Goal: Information Seeking & Learning: Check status

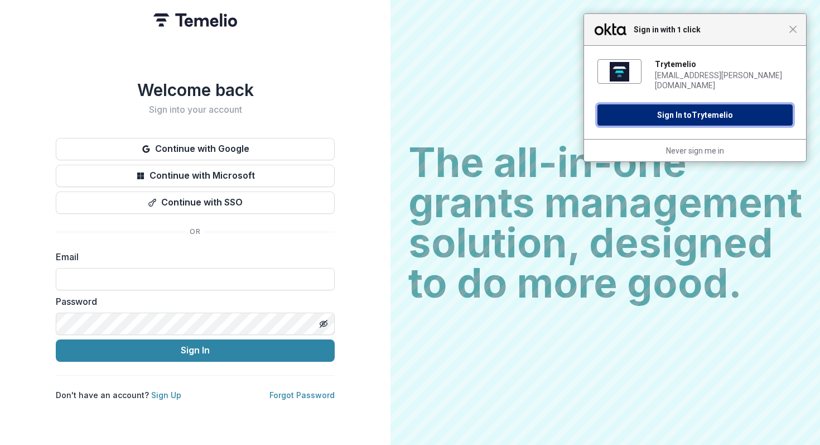
click at [685, 108] on button "Sign In to Trytemelio" at bounding box center [694, 114] width 195 height 21
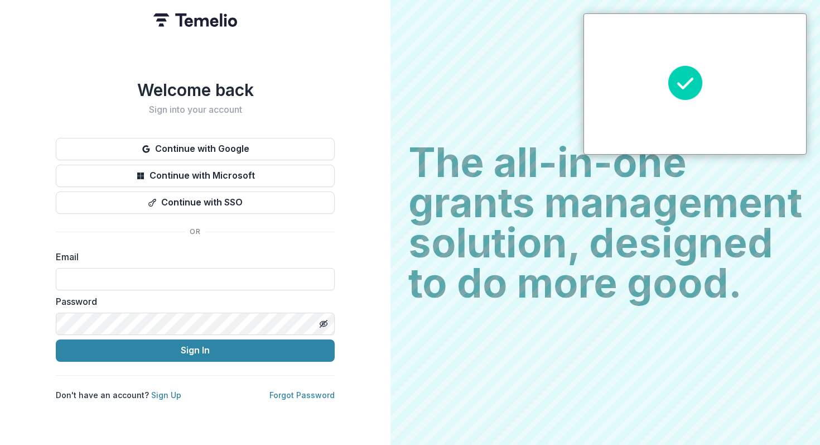
type input "**********"
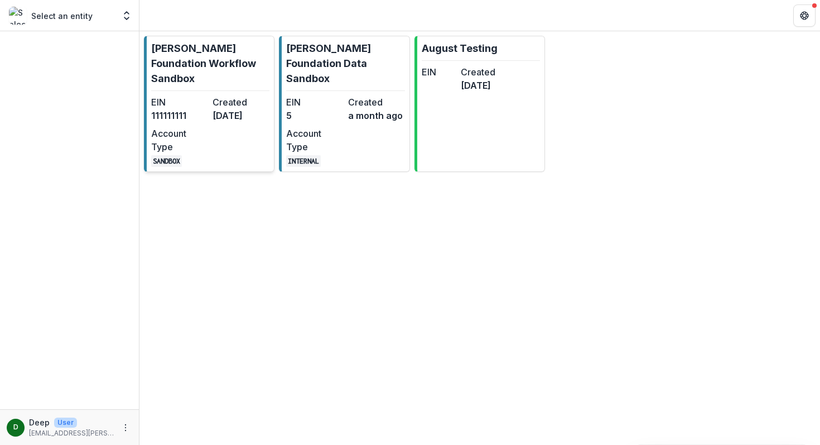
click at [215, 55] on p "[PERSON_NAME] Foundation Workflow Sandbox" at bounding box center [210, 63] width 118 height 45
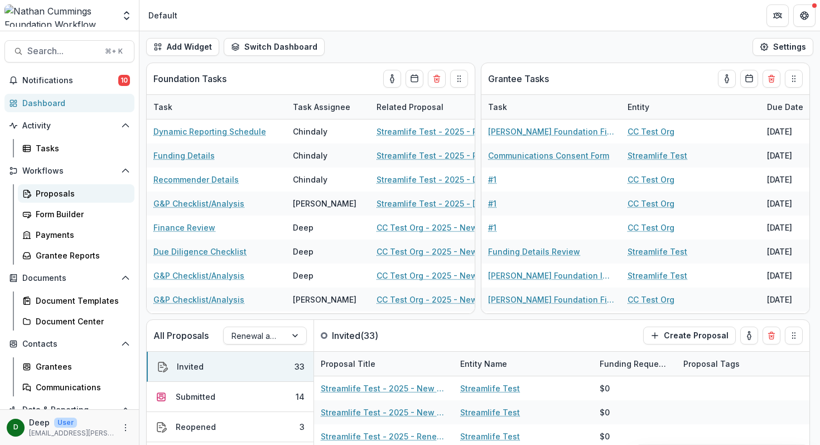
click at [58, 191] on div "Proposals" at bounding box center [81, 193] width 90 height 12
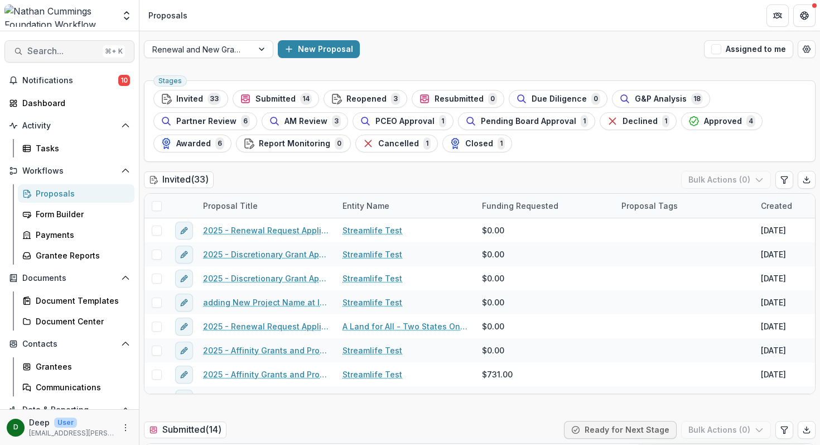
click at [66, 46] on span "Search..." at bounding box center [62, 51] width 71 height 11
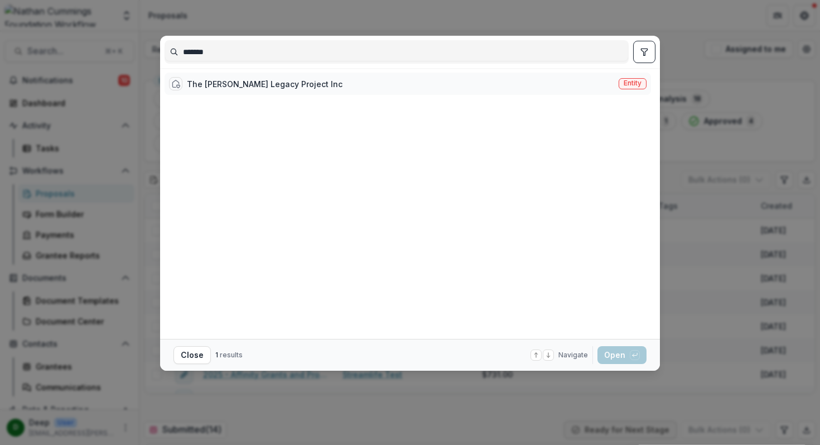
type input "*******"
click at [223, 78] on div "The [PERSON_NAME] Legacy Project Inc" at bounding box center [265, 84] width 156 height 12
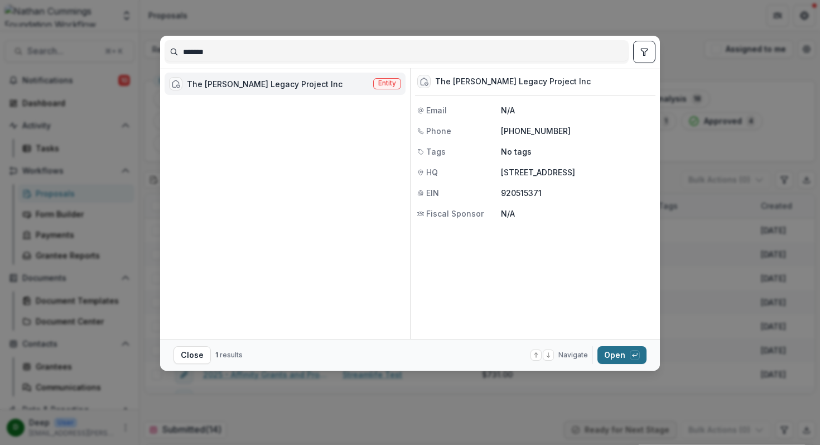
click at [615, 358] on button "Open with enter key" at bounding box center [621, 355] width 49 height 18
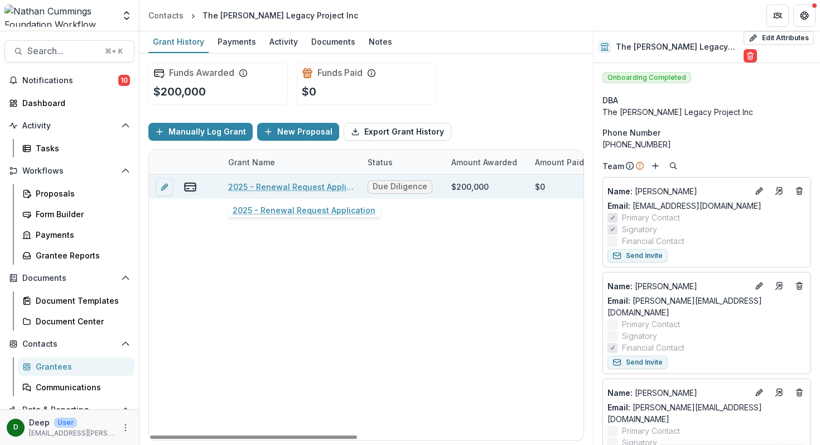
click at [298, 185] on link "2025 - Renewal Request Application" at bounding box center [291, 187] width 126 height 12
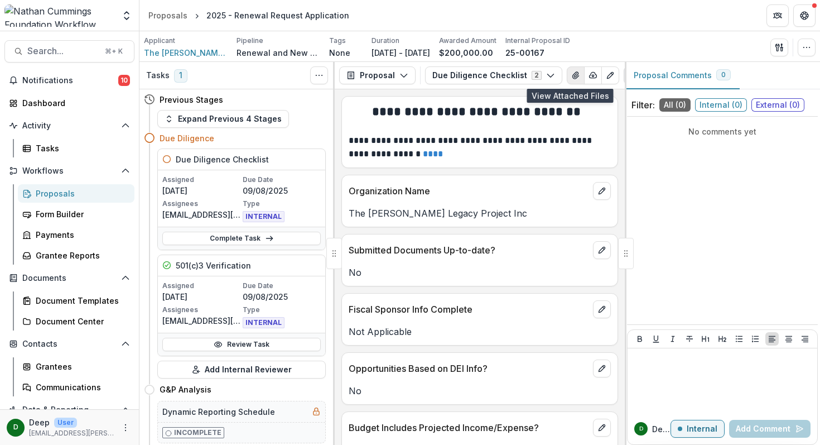
click at [572, 76] on icon "View Attached Files" at bounding box center [575, 75] width 9 height 9
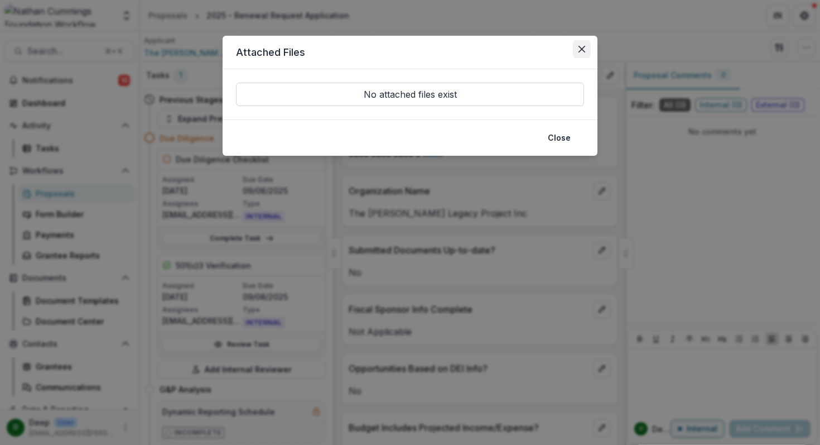
click at [583, 48] on icon "Close" at bounding box center [582, 49] width 7 height 7
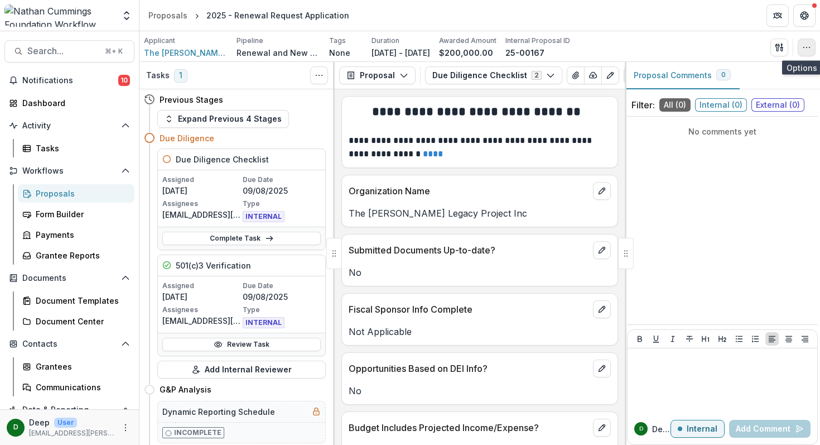
click at [803, 50] on icon "button" at bounding box center [806, 47] width 9 height 9
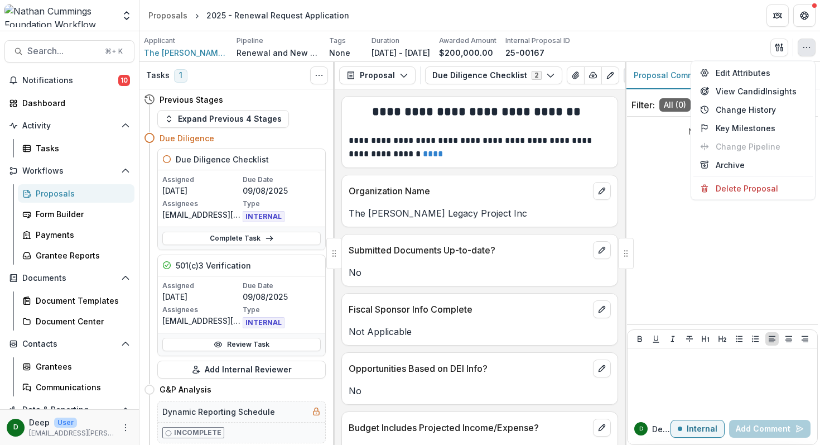
click at [803, 50] on icon "button" at bounding box center [806, 47] width 9 height 9
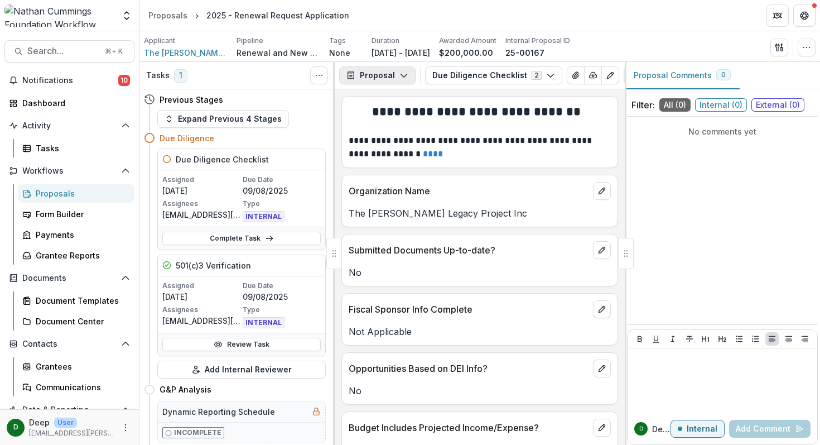
click at [399, 78] on icon "button" at bounding box center [403, 75] width 9 height 9
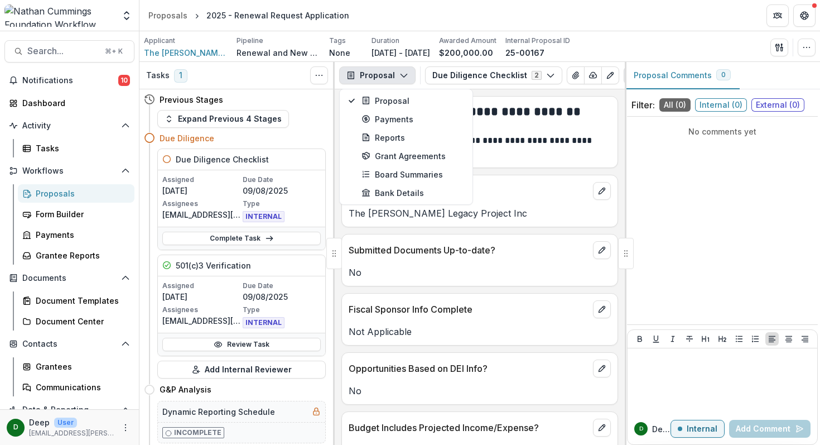
click at [402, 75] on icon "button" at bounding box center [403, 75] width 9 height 9
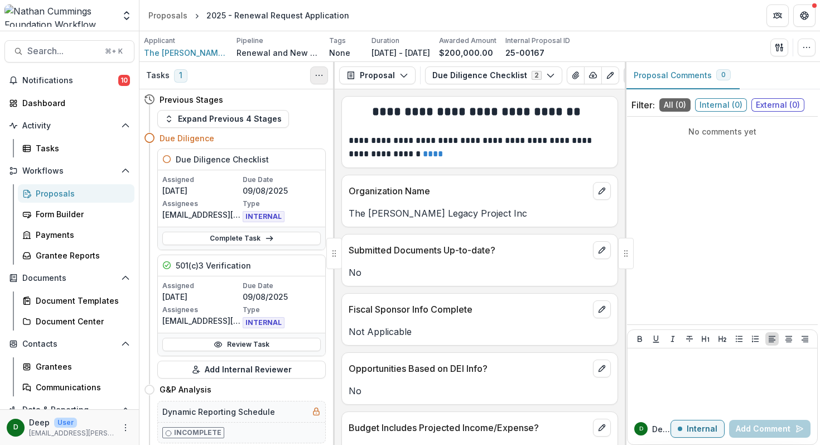
click at [317, 72] on icon "Toggle View Cancelled Tasks" at bounding box center [319, 75] width 9 height 9
click at [546, 75] on icon "button" at bounding box center [550, 75] width 9 height 9
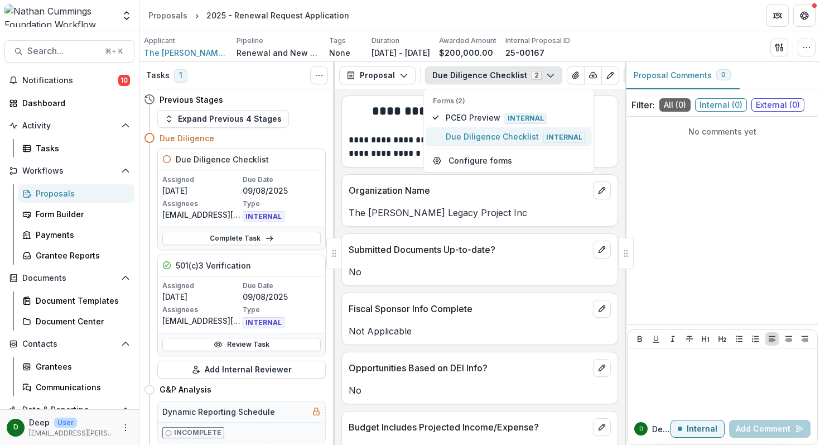
click at [502, 133] on span "Due Diligence Checklist Internal" at bounding box center [515, 137] width 139 height 12
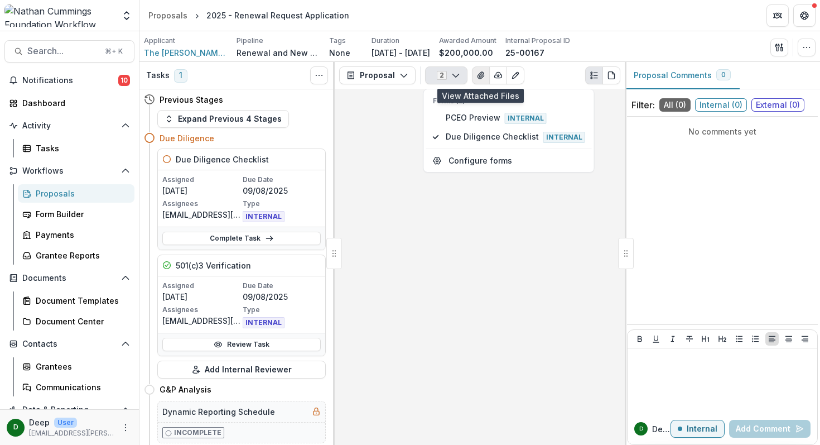
click at [479, 76] on icon "View Attached Files" at bounding box center [481, 75] width 6 height 7
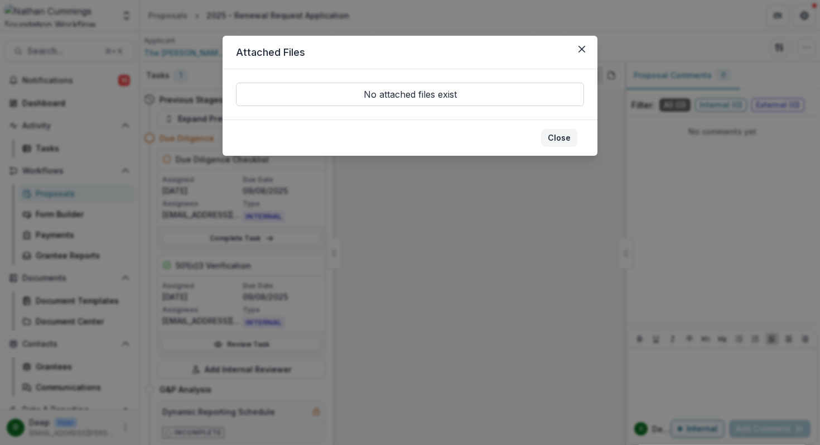
click at [565, 138] on button "Close" at bounding box center [559, 138] width 36 height 18
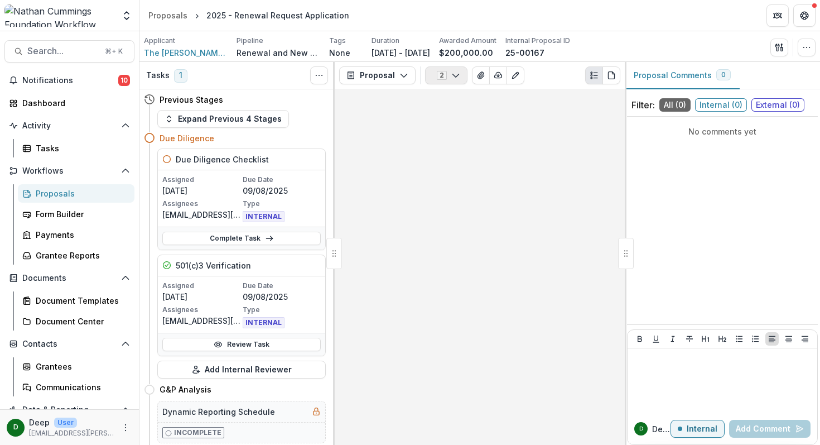
click at [458, 74] on button "2" at bounding box center [446, 75] width 42 height 18
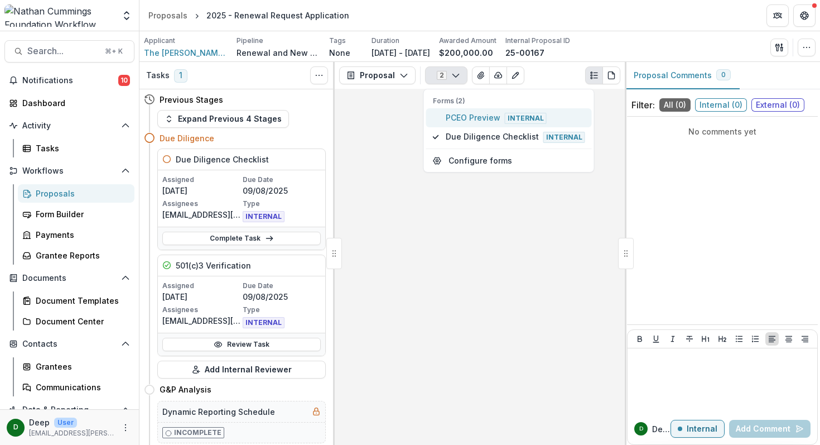
click at [459, 116] on span "PCEO Preview Internal" at bounding box center [515, 118] width 139 height 12
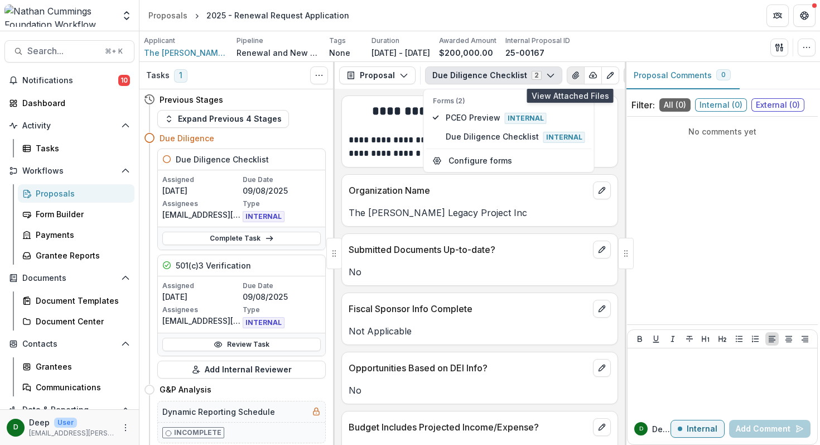
click at [571, 74] on icon "View Attached Files" at bounding box center [575, 75] width 9 height 9
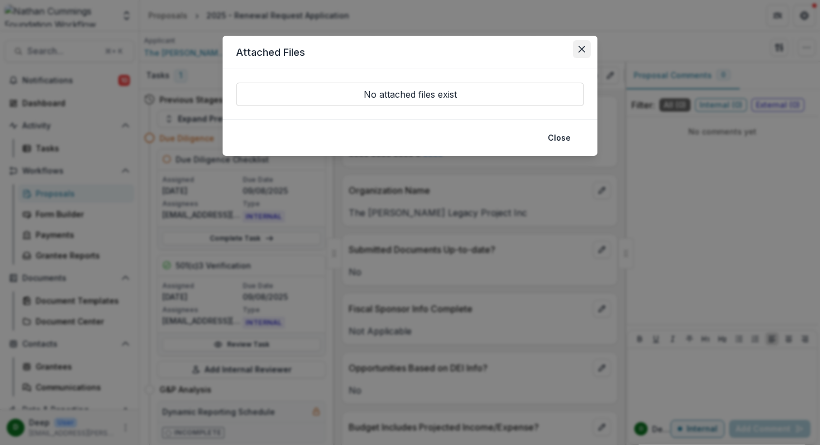
click at [587, 44] on button "Close" at bounding box center [582, 49] width 18 height 18
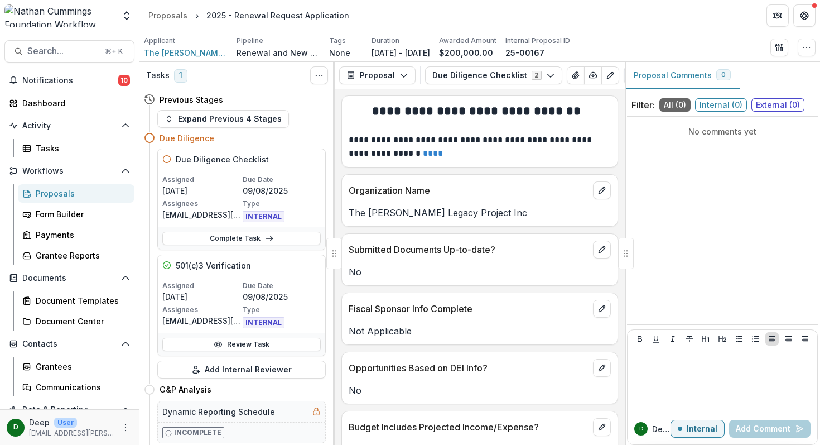
click at [513, 170] on div "**********" at bounding box center [480, 267] width 290 height 356
click at [780, 51] on icon "button" at bounding box center [779, 47] width 9 height 9
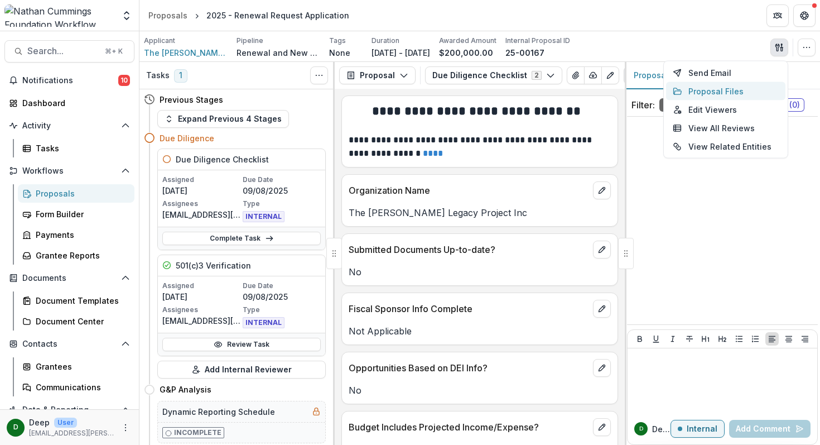
click at [760, 94] on button "Proposal Files" at bounding box center [725, 91] width 119 height 18
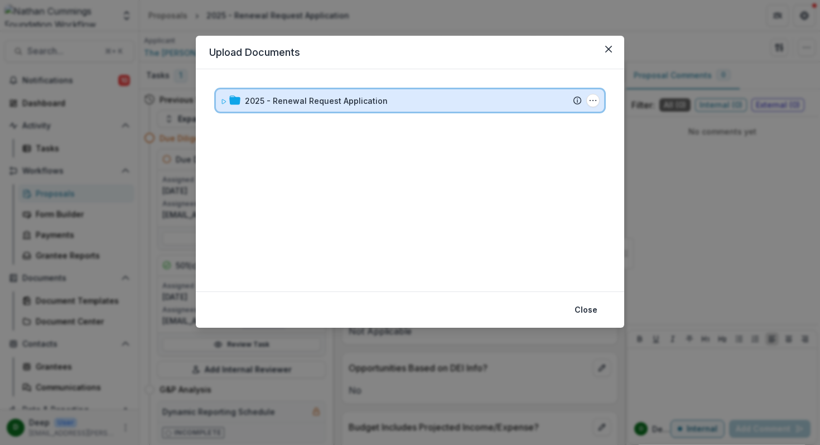
click at [433, 100] on div "2025 - Renewal Request Application" at bounding box center [413, 101] width 337 height 12
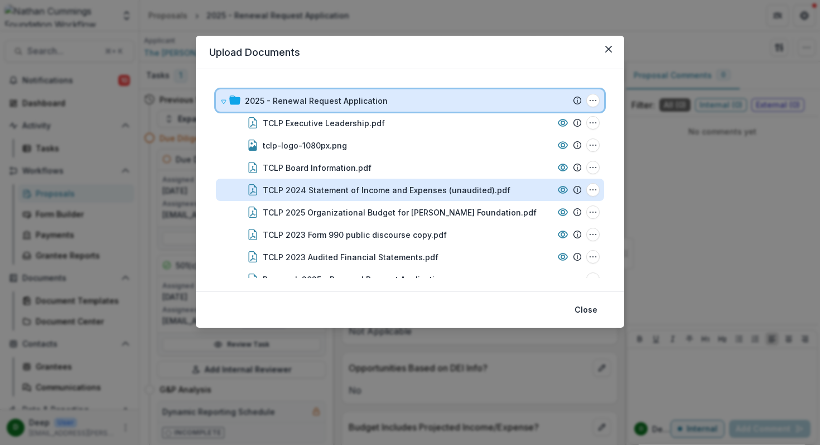
scroll to position [19, 0]
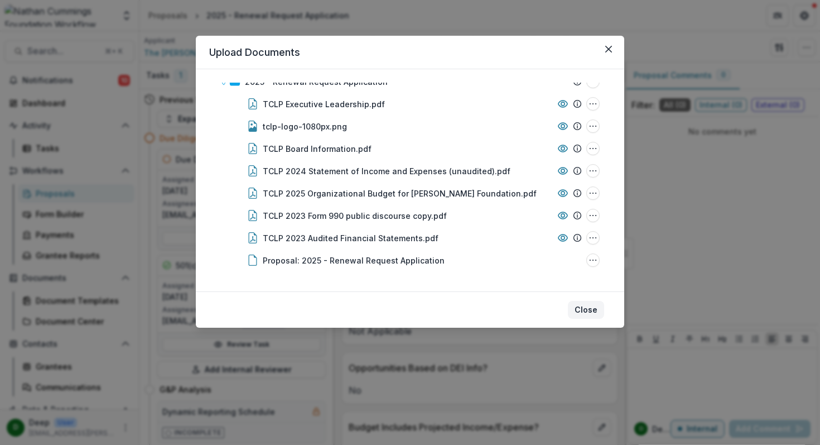
click at [586, 311] on button "Close" at bounding box center [586, 310] width 36 height 18
